Goal: Information Seeking & Learning: Learn about a topic

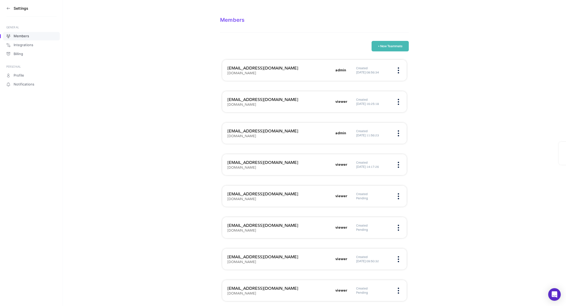
scroll to position [695, 0]
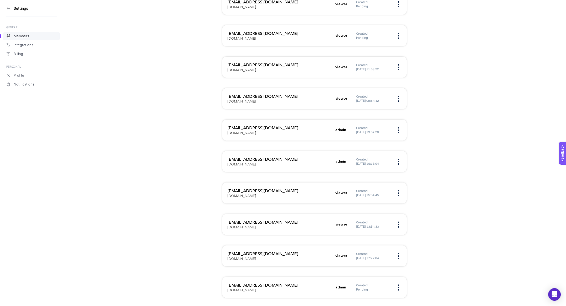
click at [5, 7] on aside "Settings GENERAL Members Integrations Billing PERSONAL Profile Notifications" at bounding box center [31, 153] width 63 height 306
click at [8, 8] on icon at bounding box center [8, 8] width 3 height 0
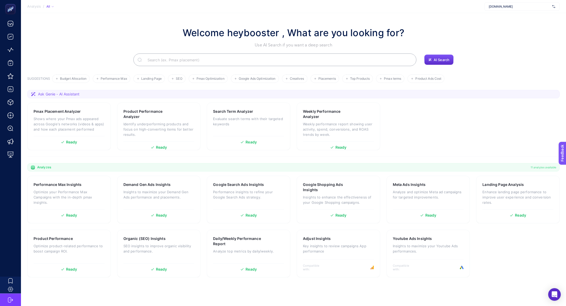
click at [525, 9] on div "[DOMAIN_NAME]" at bounding box center [523, 6] width 76 height 8
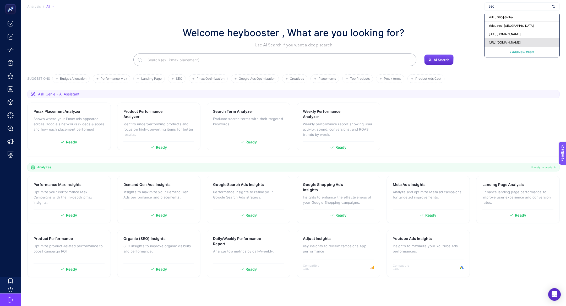
type input "360"
click at [509, 42] on span "[URL][DOMAIN_NAME]" at bounding box center [505, 42] width 32 height 4
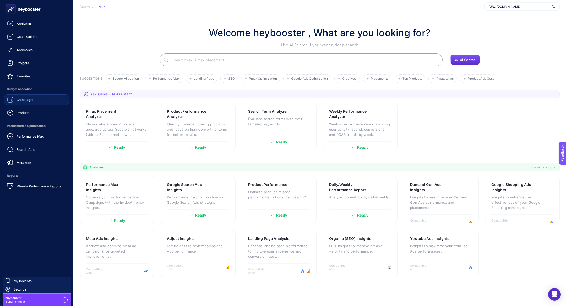
click at [30, 105] on link "Campaigns" at bounding box center [36, 99] width 65 height 10
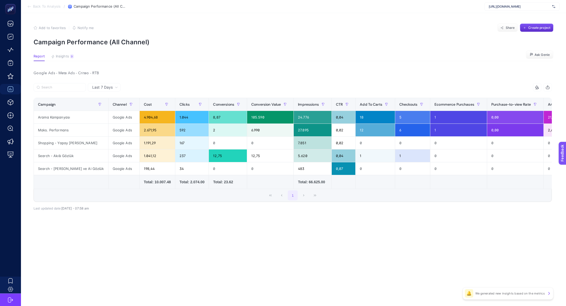
click at [63, 64] on article "Add to favorites false Notify me Share Create project Campaign Performance (All…" at bounding box center [293, 159] width 545 height 293
click at [84, 147] on div "Shopping - Yapay [PERSON_NAME]" at bounding box center [71, 143] width 74 height 13
click at [84, 155] on div "Search - Akıllı Gözlük" at bounding box center [71, 155] width 74 height 13
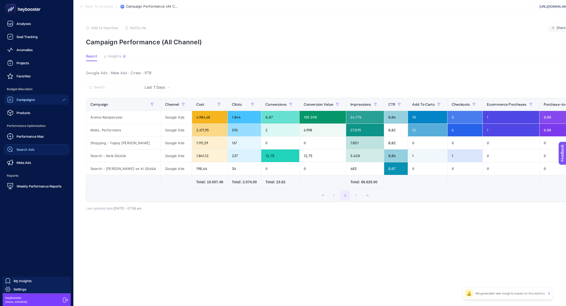
click at [42, 148] on link "Search Ads" at bounding box center [36, 149] width 65 height 10
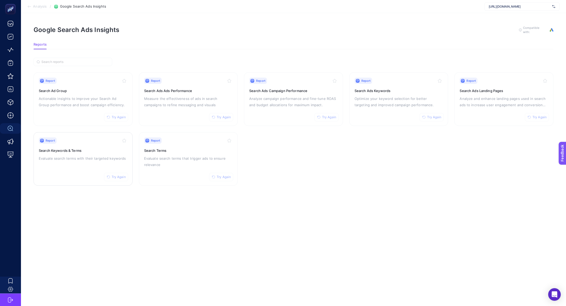
click at [81, 163] on div "Report Try Again Search Keywords & Terms Evaluate search terms with their targe…" at bounding box center [83, 158] width 89 height 43
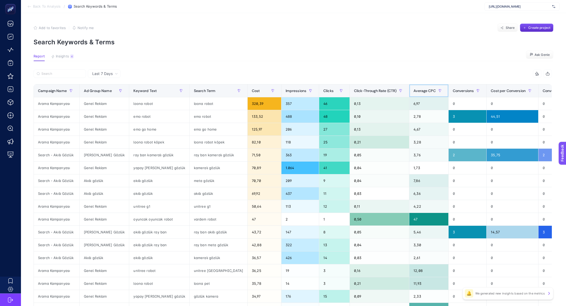
click at [414, 87] on div "Average CPC" at bounding box center [429, 91] width 31 height 8
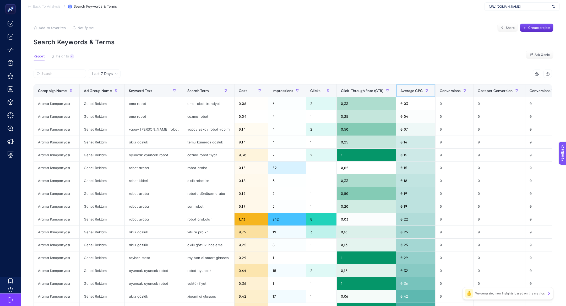
click at [408, 87] on div "Average CPC" at bounding box center [416, 91] width 31 height 8
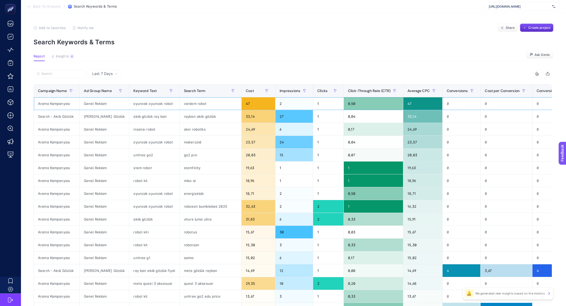
click at [188, 103] on div "vardem robot" at bounding box center [211, 103] width 62 height 13
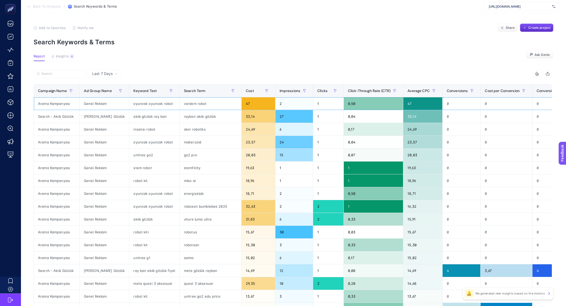
click at [188, 103] on div "vardem robot" at bounding box center [211, 103] width 62 height 13
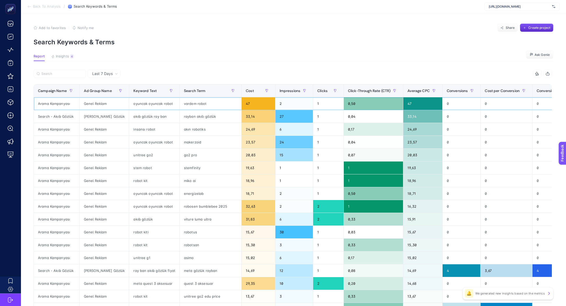
click at [188, 103] on div "vardem robot" at bounding box center [211, 103] width 62 height 13
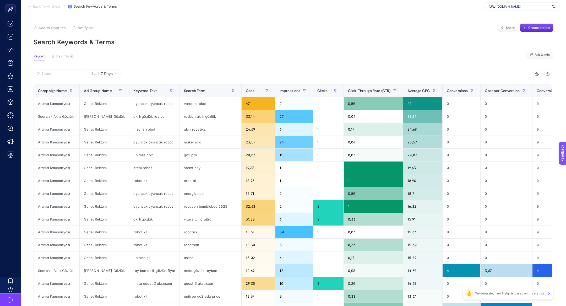
click at [514, 7] on span "[URL][DOMAIN_NAME]" at bounding box center [519, 6] width 61 height 4
type input "nuve"
click at [514, 15] on span "[URL][DOMAIN_NAME]" at bounding box center [505, 17] width 32 height 4
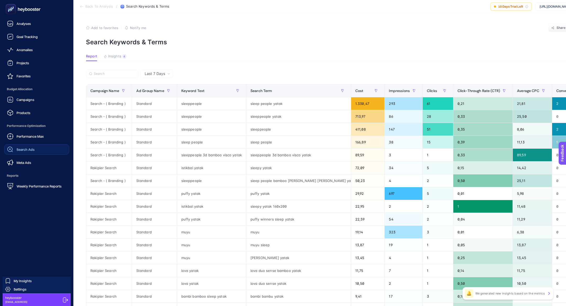
click at [32, 148] on span "Search Ads" at bounding box center [26, 149] width 18 height 4
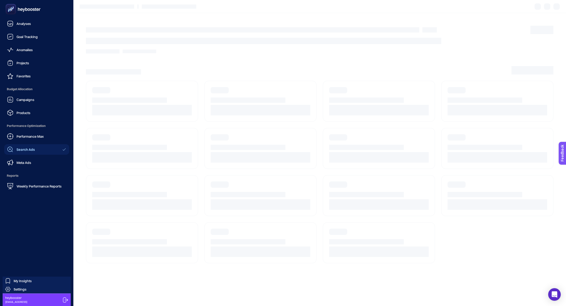
click at [28, 105] on div "Campaigns Products" at bounding box center [36, 106] width 65 height 24
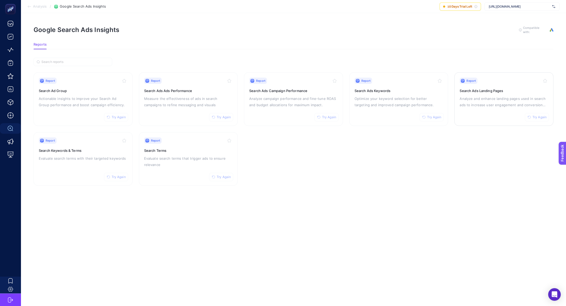
click at [492, 97] on p "Analyze and enhance landing pages used in search ads to increase user engagemen…" at bounding box center [504, 101] width 89 height 13
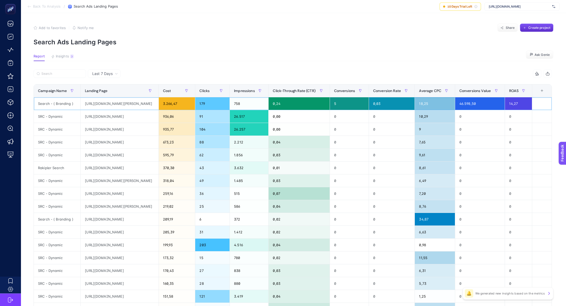
click at [110, 101] on div "[URL][DOMAIN_NAME][PERSON_NAME]" at bounding box center [120, 103] width 78 height 13
click at [69, 102] on div "Search - ( Branding )" at bounding box center [57, 103] width 47 height 13
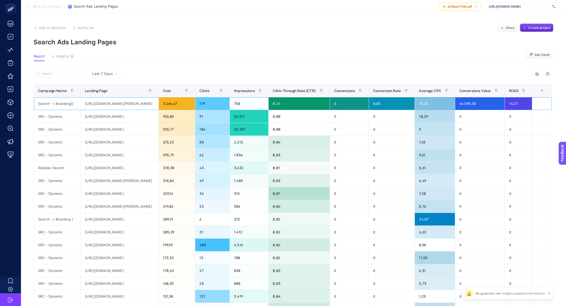
click at [69, 102] on div "Search - ( Branding )" at bounding box center [57, 103] width 47 height 13
copy tr "Search - ( Branding )"
click at [60, 72] on input "Search" at bounding box center [61, 74] width 41 height 4
paste input "Search - ( Branding )"
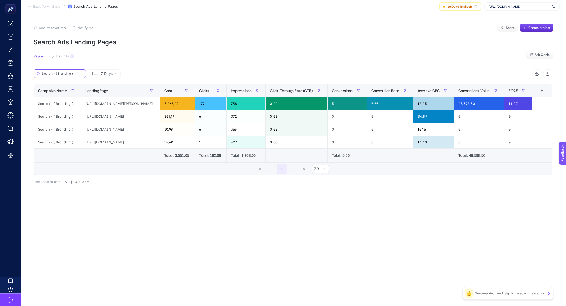
type input "Search - ( Branding )"
click at [109, 117] on div "[URL][DOMAIN_NAME]" at bounding box center [120, 116] width 78 height 13
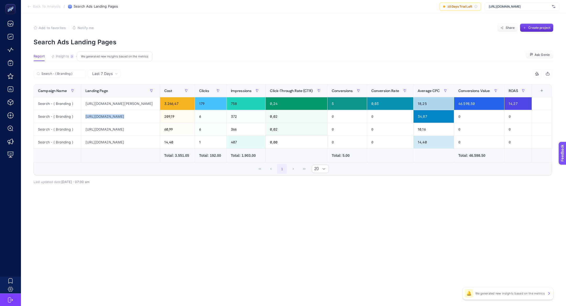
click at [65, 55] on span "Insights" at bounding box center [62, 56] width 13 height 4
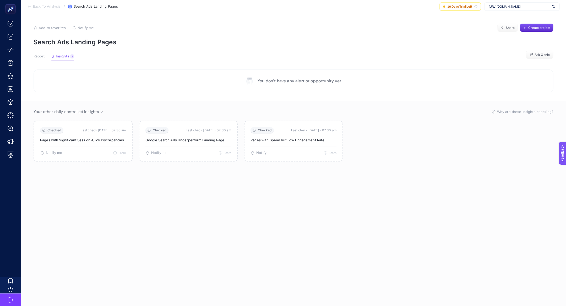
click at [38, 54] on span "Report" at bounding box center [39, 56] width 11 height 4
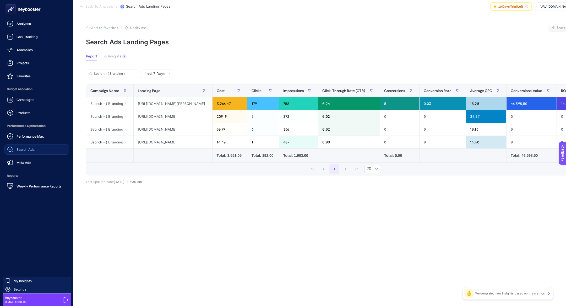
click at [32, 148] on span "Search Ads" at bounding box center [26, 149] width 18 height 4
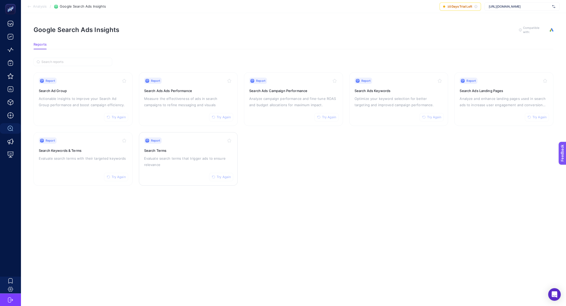
click at [173, 155] on p "Evaluate search terms that trigger ads to ensure relevance" at bounding box center [188, 161] width 89 height 13
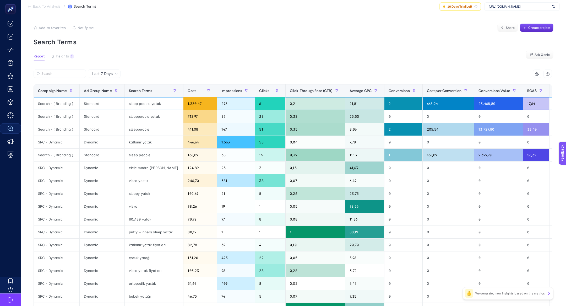
click at [60, 102] on div "Search - ( Branding )" at bounding box center [57, 103] width 46 height 13
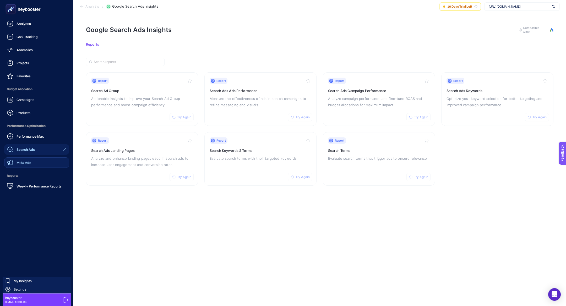
click at [30, 162] on span "Meta Ads" at bounding box center [24, 162] width 15 height 4
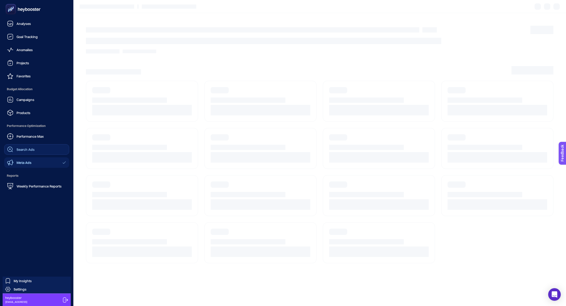
click at [42, 147] on link "Search Ads" at bounding box center [36, 149] width 65 height 10
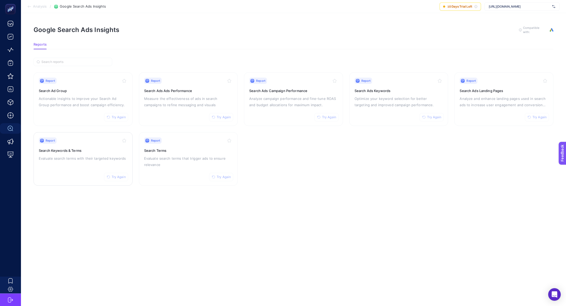
click at [88, 154] on div "Report Try Again Search Keywords & Terms Evaluate search terms with their targe…" at bounding box center [83, 158] width 89 height 43
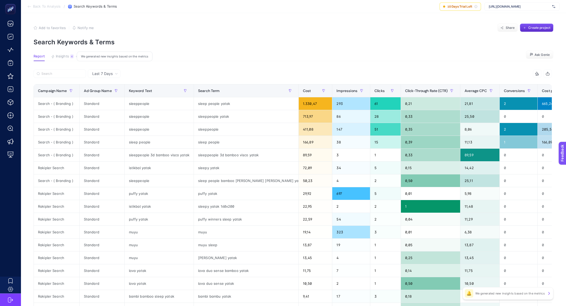
click at [69, 57] on button "Insights 4 We generated new insights based on the metrics" at bounding box center [62, 57] width 23 height 7
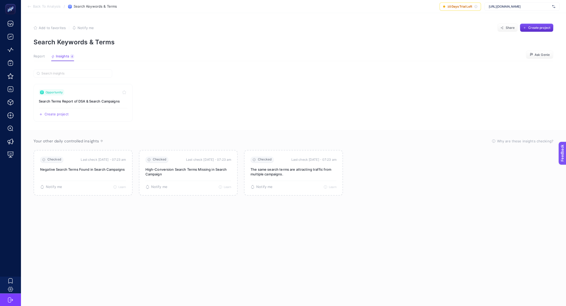
click at [48, 58] on div "Report Insights 4 We generated new insights based on the metrics" at bounding box center [54, 57] width 41 height 7
click at [39, 58] on button "Report" at bounding box center [39, 57] width 11 height 7
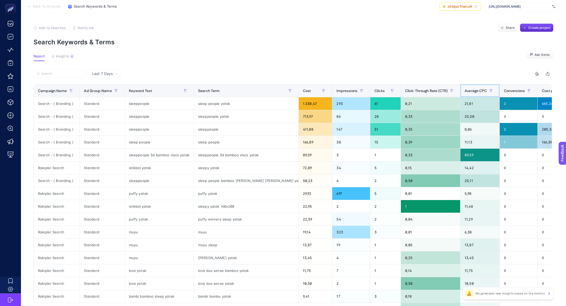
click at [465, 92] on span "Average CPC" at bounding box center [476, 91] width 22 height 4
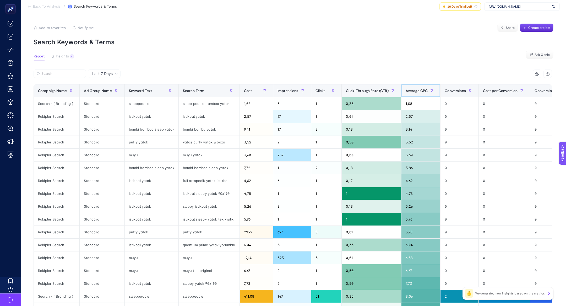
click at [437, 92] on th "Average CPC" at bounding box center [420, 90] width 39 height 13
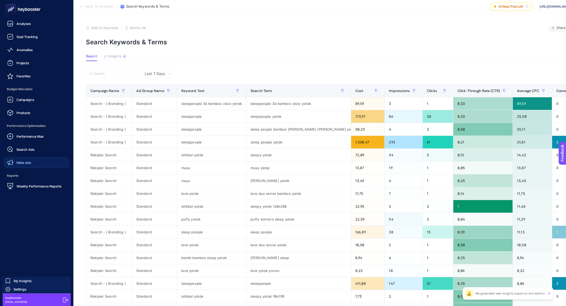
click at [30, 162] on span "Meta Ads" at bounding box center [24, 162] width 15 height 4
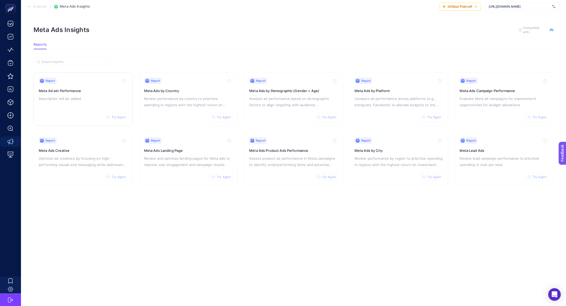
click at [51, 95] on p "Description will be added" at bounding box center [83, 98] width 89 height 6
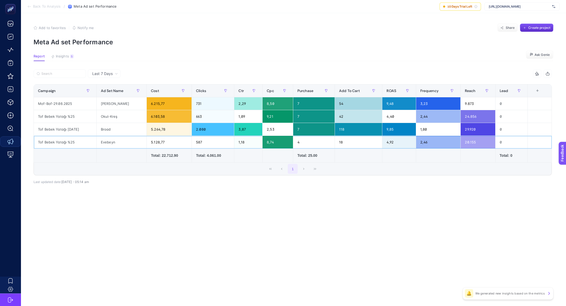
click at [112, 142] on div "Evebeyn" at bounding box center [122, 142] width 50 height 13
click at [122, 246] on article "Add to favorites false Notify me Share Create project Meta Ad set Performance R…" at bounding box center [293, 159] width 545 height 293
click at [63, 58] on span "Insights" at bounding box center [62, 56] width 13 height 4
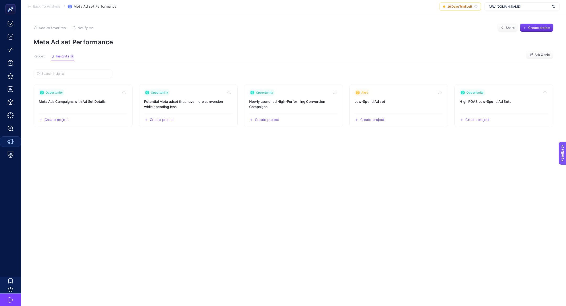
click at [37, 58] on span "Report" at bounding box center [39, 56] width 11 height 4
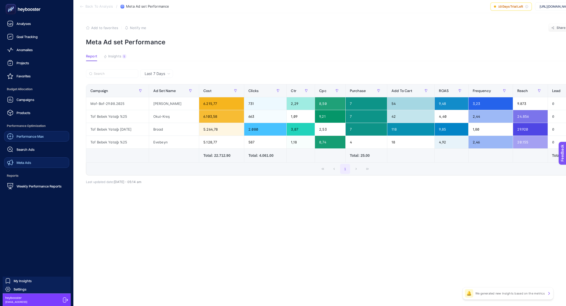
click at [30, 135] on span "Performance Max" at bounding box center [30, 136] width 27 height 4
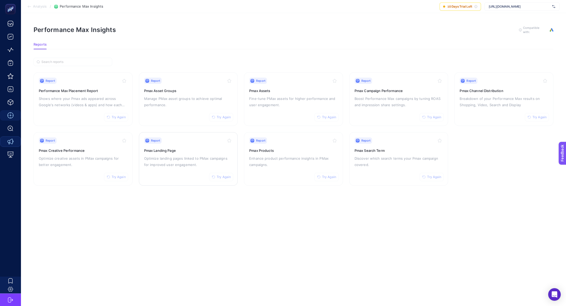
click at [153, 149] on h3 "Pmax Landing Page" at bounding box center [188, 150] width 89 height 5
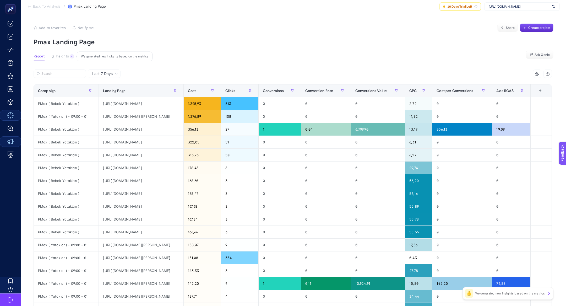
click at [70, 56] on div "4" at bounding box center [72, 56] width 4 height 4
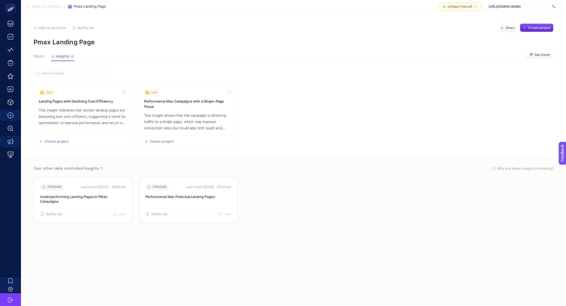
click at [41, 57] on span "Report" at bounding box center [39, 56] width 11 height 4
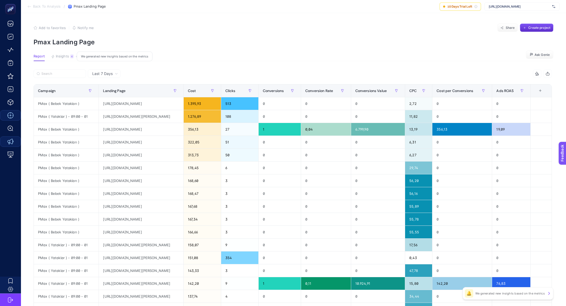
click at [70, 56] on div "4" at bounding box center [72, 56] width 4 height 4
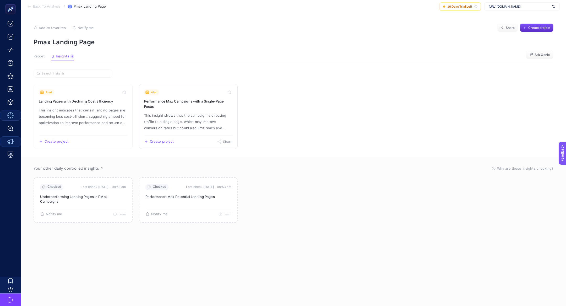
click at [200, 110] on link "Alert Performance Max Campaigns with a Single-Page Focus This insight shows tha…" at bounding box center [188, 116] width 99 height 65
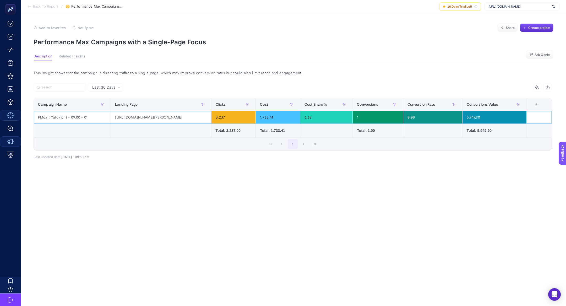
click at [93, 120] on div "PMax ( Yataklar ) - 09:00 - 01" at bounding box center [72, 117] width 77 height 13
click at [141, 120] on div "[URL][DOMAIN_NAME][PERSON_NAME]" at bounding box center [161, 117] width 100 height 13
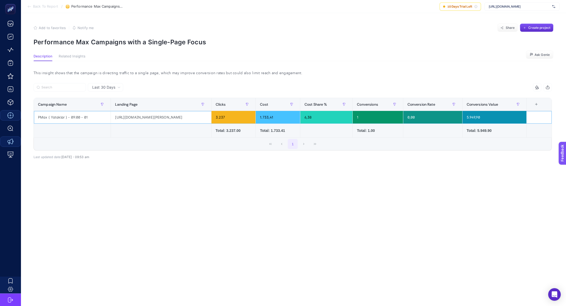
click at [141, 120] on div "[URL][DOMAIN_NAME][PERSON_NAME]" at bounding box center [161, 117] width 100 height 13
click at [127, 42] on p "Performance Max Campaigns with a Single-Page Focus" at bounding box center [294, 42] width 520 height 8
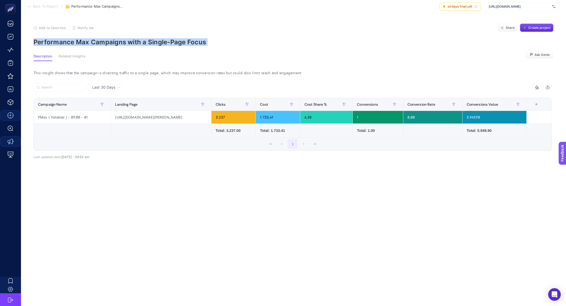
copy article "Performance Max Campaigns with a Single-Page Focus"
click at [128, 46] on article "Add to favorites false Notify me Share Create project Performance Max Campaigns…" at bounding box center [293, 159] width 545 height 293
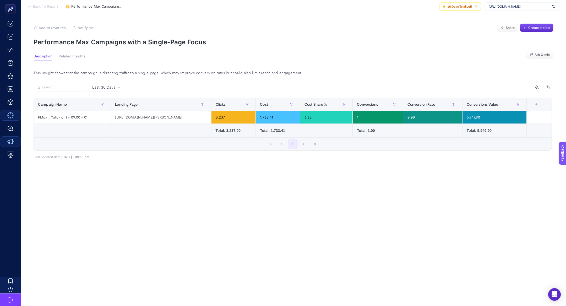
click at [129, 40] on p "Performance Max Campaigns with a Single-Page Focus" at bounding box center [294, 42] width 520 height 8
copy article "Performance Max Campaigns with a Single-Page Focus"
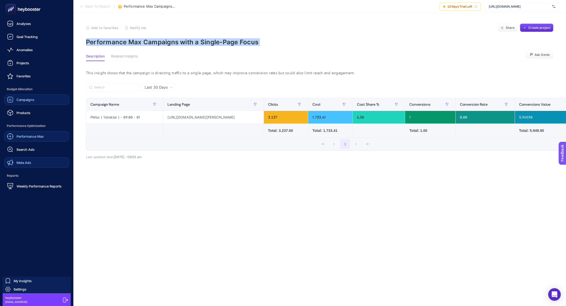
click at [21, 104] on link "Campaigns" at bounding box center [36, 99] width 65 height 10
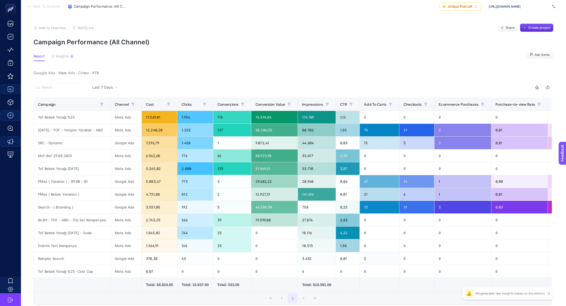
click at [507, 7] on span "[URL][DOMAIN_NAME]" at bounding box center [519, 6] width 61 height 4
type input "edme"
click at [508, 16] on span "[URL][DOMAIN_NAME]" at bounding box center [505, 17] width 32 height 4
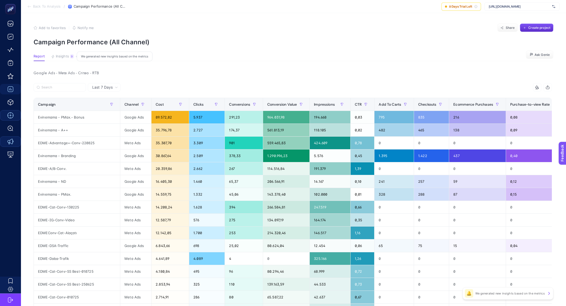
click at [67, 57] on span "Insights" at bounding box center [62, 56] width 13 height 4
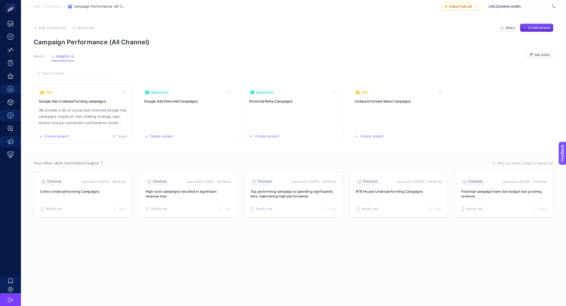
click at [78, 107] on p "We provide a list of conversion-oriented Google Ads campaigns, based on their b…" at bounding box center [83, 116] width 89 height 19
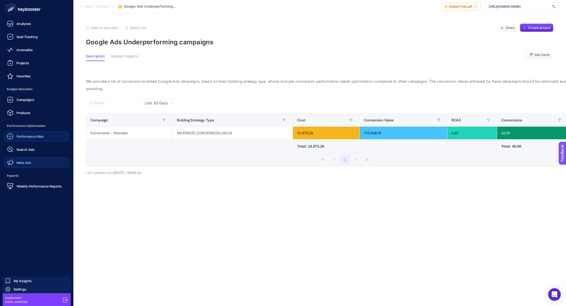
click at [35, 136] on span "Performance Max" at bounding box center [30, 136] width 27 height 4
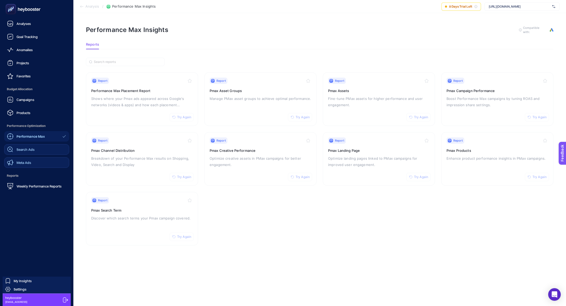
click at [36, 146] on link "Search Ads" at bounding box center [36, 149] width 65 height 10
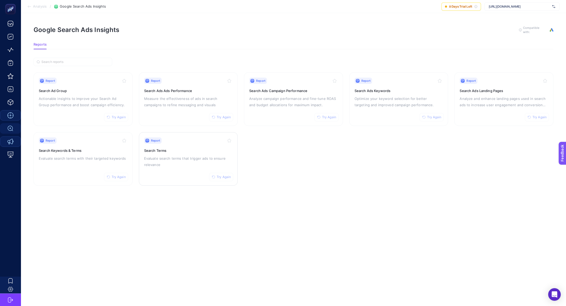
click at [157, 160] on p "Evaluate search terms that trigger ads to ensure relevance" at bounding box center [188, 161] width 89 height 13
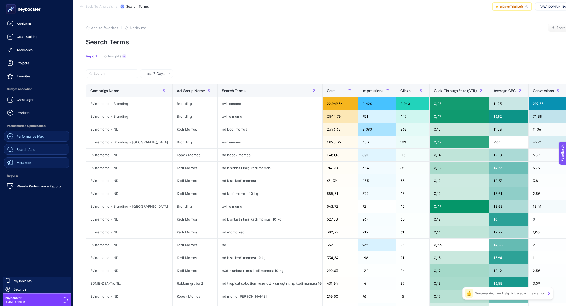
click at [18, 146] on link "Search Ads" at bounding box center [36, 149] width 65 height 10
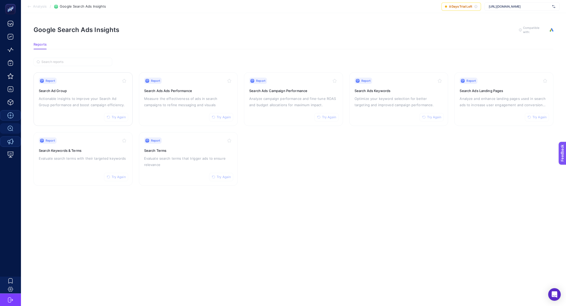
click at [89, 90] on h3 "Search Ad Group" at bounding box center [83, 90] width 89 height 5
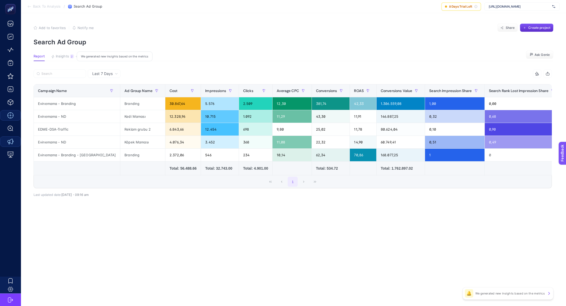
click at [67, 58] on button "Insights 2 We generated new insights based on the metrics" at bounding box center [62, 57] width 23 height 7
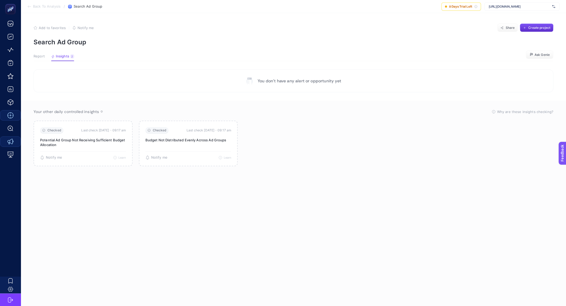
click at [44, 58] on span "Report" at bounding box center [39, 56] width 11 height 4
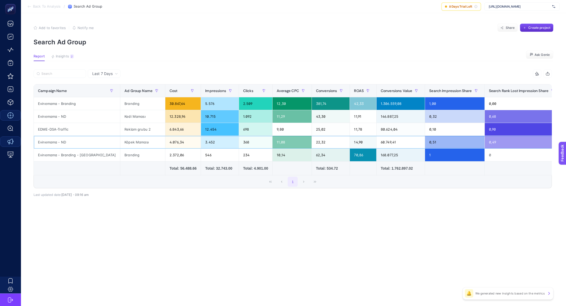
click at [120, 142] on div "Köpek Maması" at bounding box center [142, 142] width 45 height 13
click at [55, 143] on div "Evinemama - ND" at bounding box center [77, 142] width 86 height 13
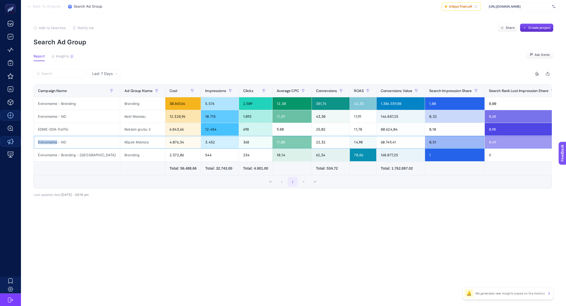
click at [55, 143] on div "Evinemama - ND" at bounding box center [77, 142] width 86 height 13
copy tr "Evinemama - ND"
click at [53, 74] on input "Search" at bounding box center [61, 74] width 41 height 4
paste input "Evinemama - ND"
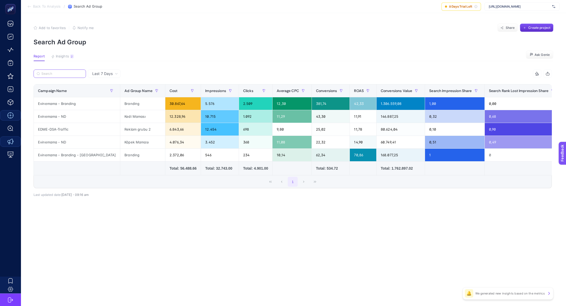
type input "Evinemama - ND"
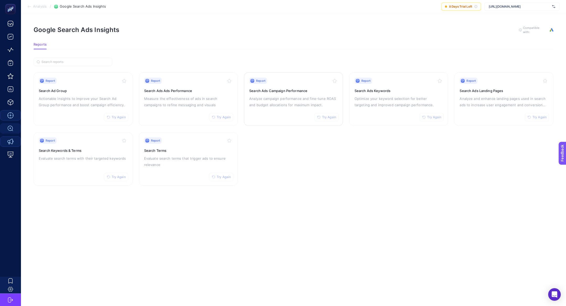
click at [304, 105] on p "Analyze campaign performance and fine-tune ROAS and budget allocations for maxi…" at bounding box center [293, 101] width 89 height 13
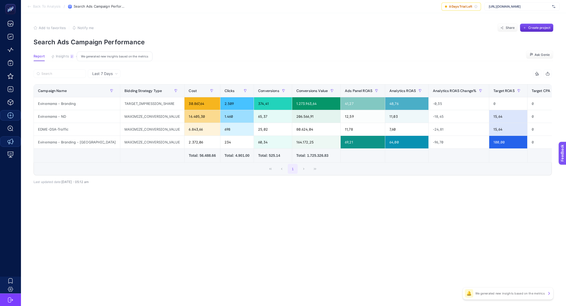
click at [61, 57] on span "Insights" at bounding box center [62, 56] width 13 height 4
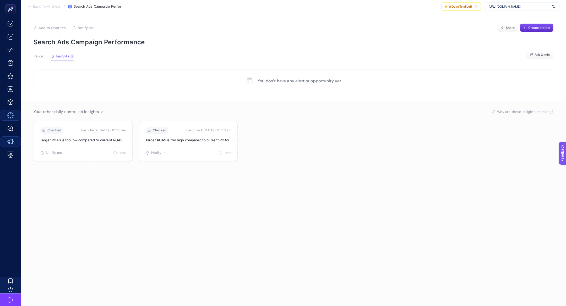
click at [41, 58] on span "Report" at bounding box center [39, 56] width 11 height 4
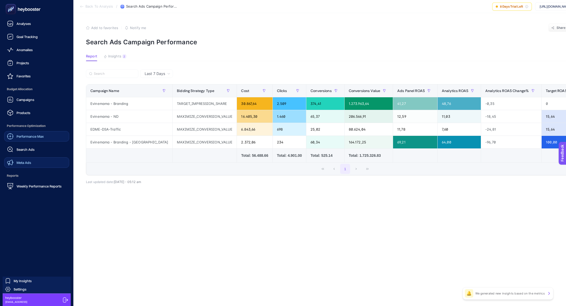
click at [45, 139] on link "Performance Max" at bounding box center [36, 136] width 65 height 10
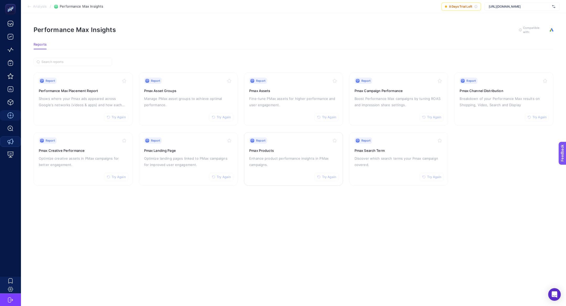
click at [284, 157] on p "Enhance product performance insights in PMax campaigns." at bounding box center [293, 161] width 89 height 13
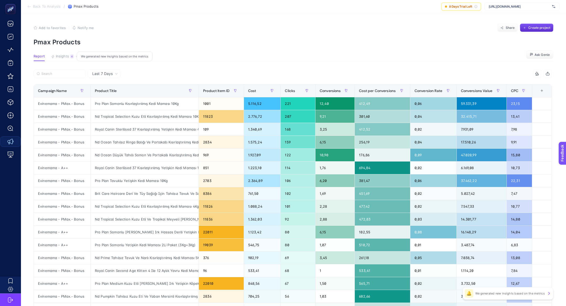
click at [63, 57] on span "Insights" at bounding box center [62, 56] width 13 height 4
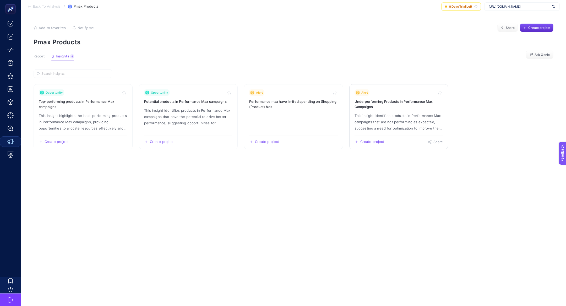
click at [386, 95] on div "Alert" at bounding box center [399, 92] width 89 height 6
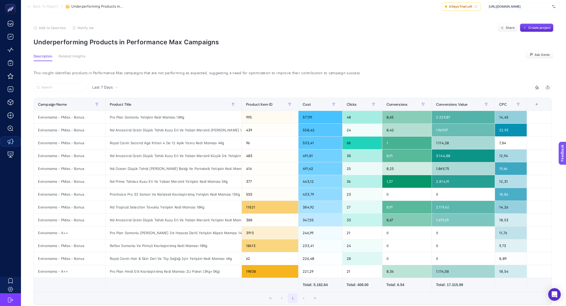
click at [116, 36] on section "Add to favorites false Notify me Share Create project Underperforming Products …" at bounding box center [294, 35] width 520 height 22
copy article "Underperforming Products in Performance Max Campaigns"
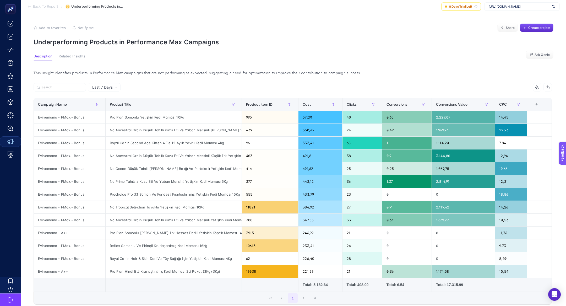
click at [147, 42] on p "Underperforming Products in Performance Max Campaigns" at bounding box center [294, 42] width 520 height 8
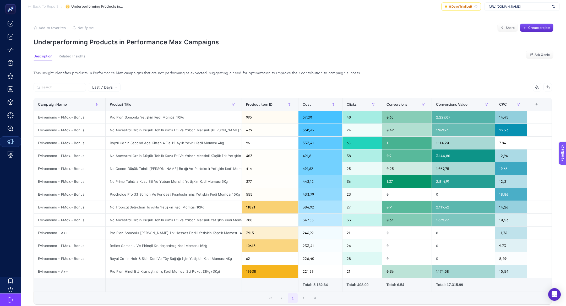
click at [147, 42] on p "Underperforming Products in Performance Max Campaigns" at bounding box center [294, 42] width 520 height 8
copy article "Underperforming Products in Performance Max Campaigns"
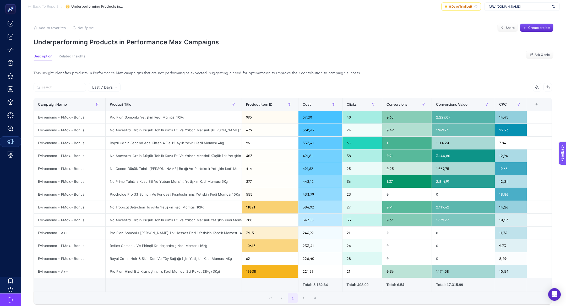
click at [94, 46] on article "Add to favorites false Notify me Share Create project Underperforming Products …" at bounding box center [293, 182] width 545 height 338
copy article "Underperforming Products in Performance Max Campaigns"
